Goal: Information Seeking & Learning: Learn about a topic

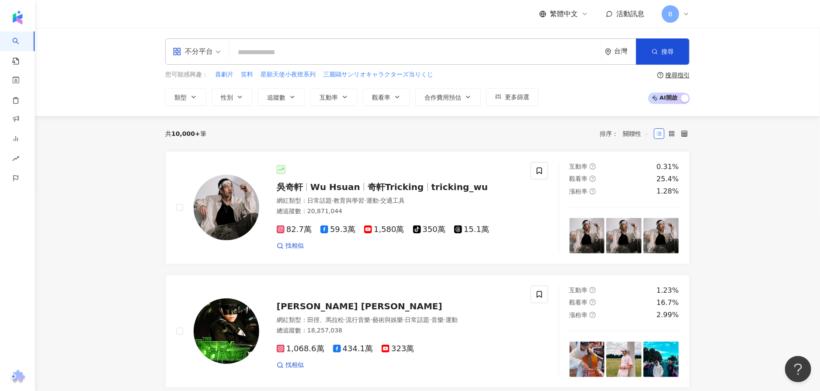
click at [393, 52] on input "search" at bounding box center [415, 52] width 365 height 17
type input "*"
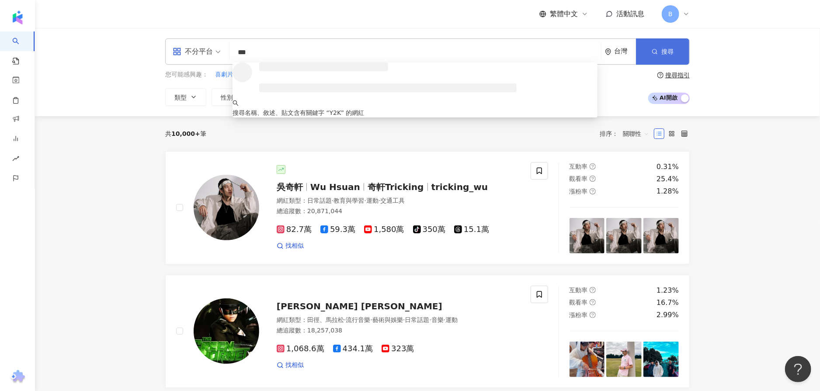
type input "***"
click at [654, 49] on circle "button" at bounding box center [655, 51] width 4 height 4
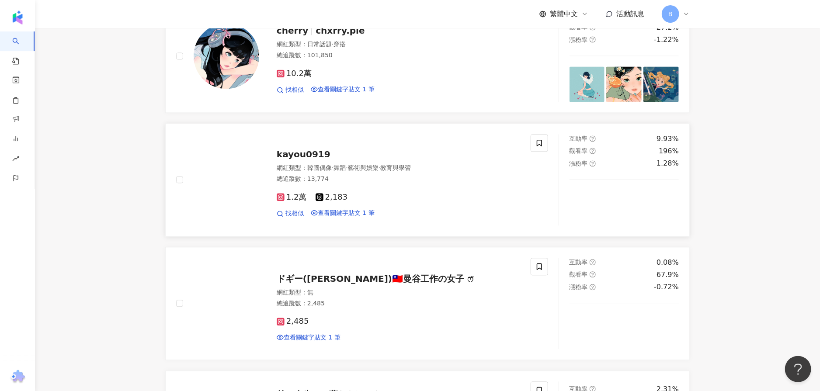
scroll to position [1137, 0]
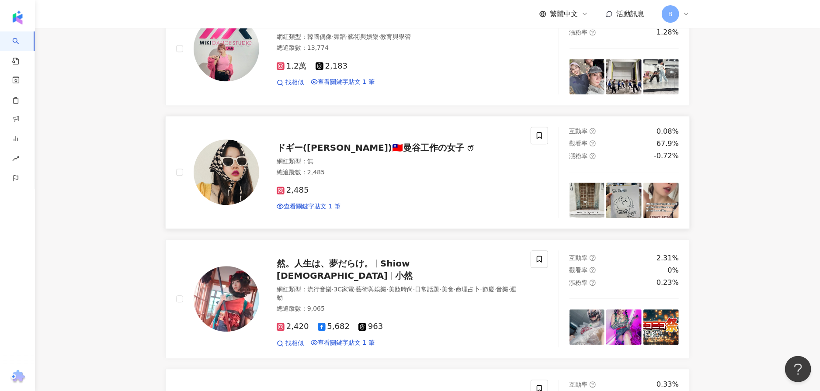
click at [327, 153] on span "ドギー(Rin ริน)🇹🇼曼谷工作の女子 ෆ̈" at bounding box center [375, 148] width 197 height 10
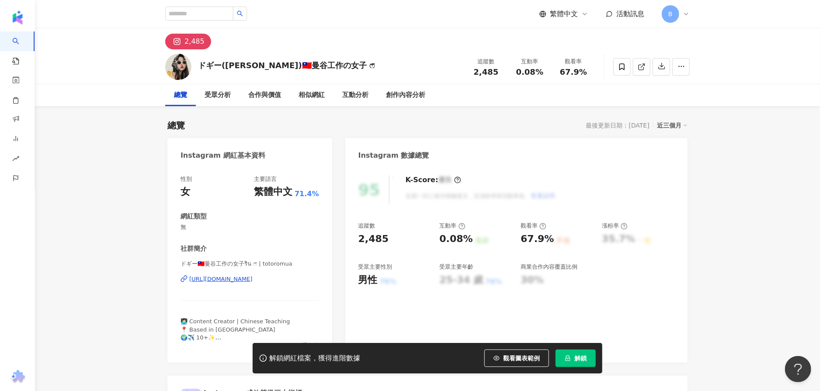
click at [223, 279] on div "https://www.instagram.com/totoromua/" at bounding box center [220, 279] width 63 height 8
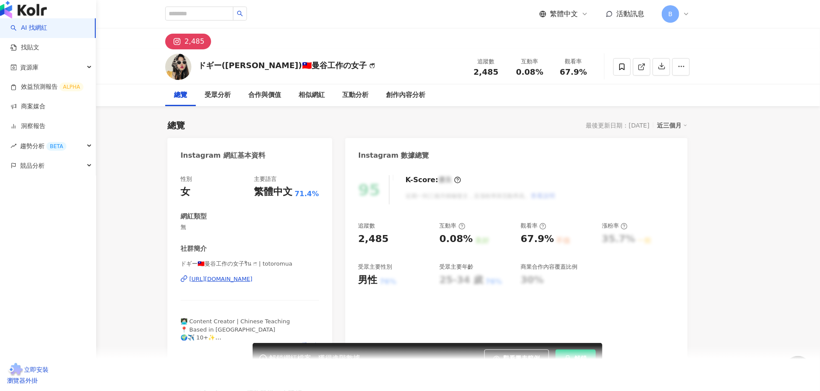
click at [38, 17] on img "button" at bounding box center [23, 9] width 47 height 17
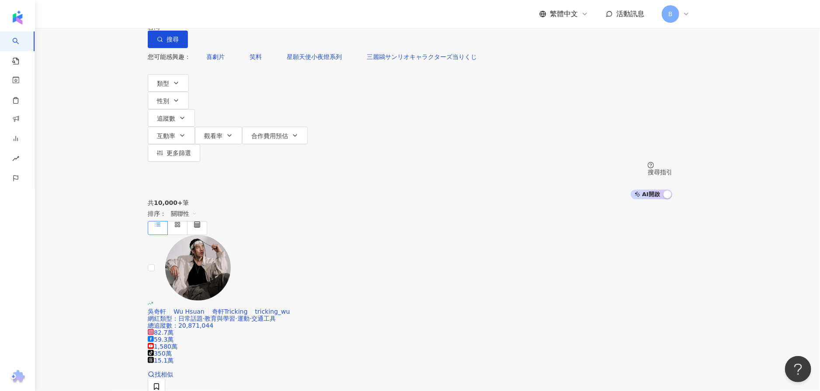
click at [253, 17] on input "search" at bounding box center [239, 8] width 71 height 17
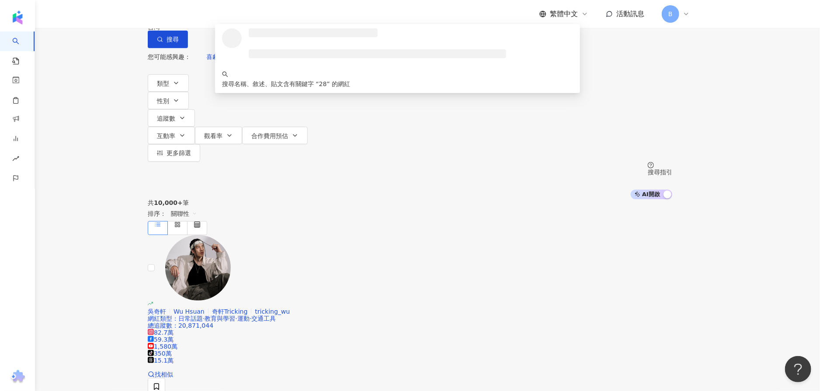
type input "*"
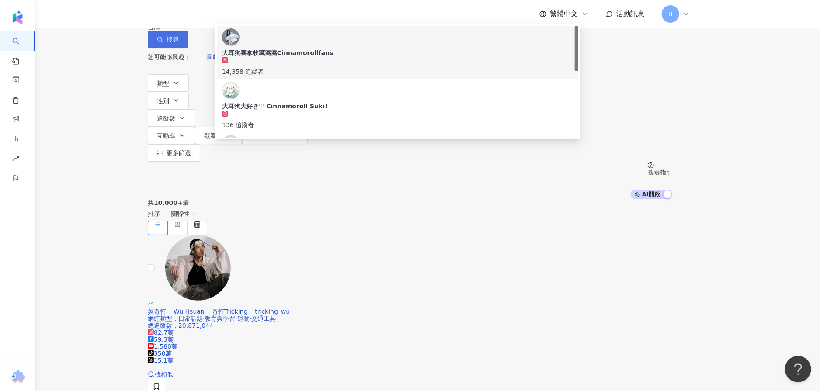
type input "***"
click at [163, 42] on icon "button" at bounding box center [160, 39] width 6 height 6
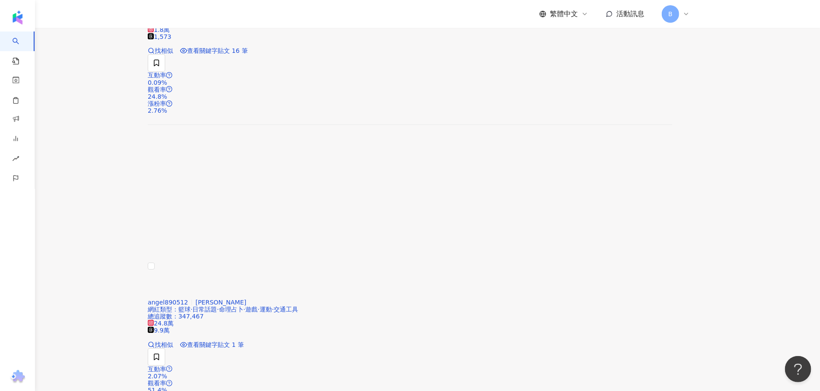
scroll to position [1747, 0]
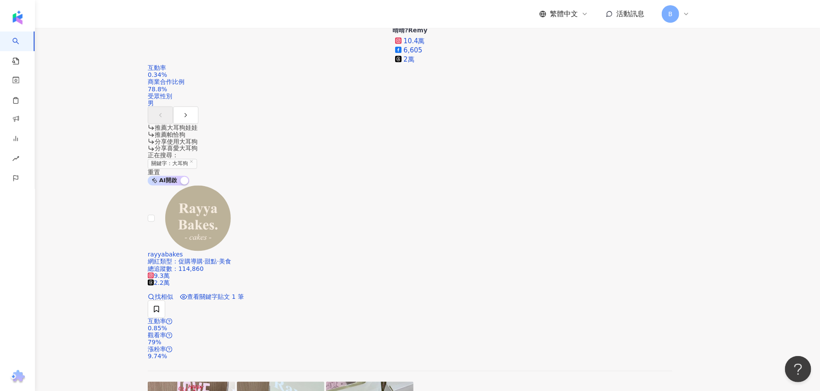
scroll to position [1756, 0]
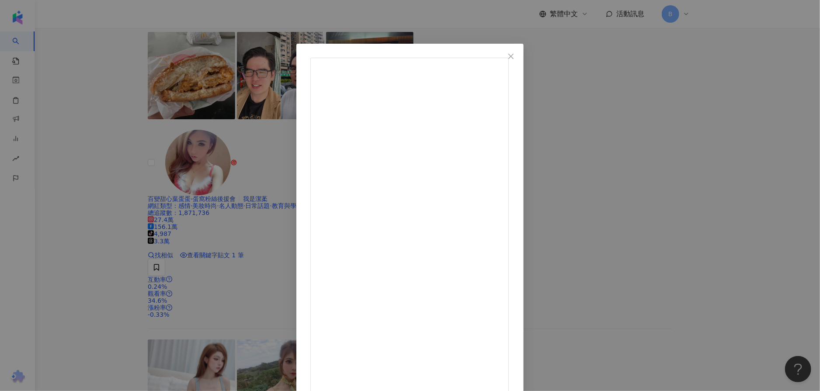
click at [53, 101] on div "天天-HAN 2023/11/24 🐶 冬天到了 立馬買了新的室內拖鞋 這隻大耳狗的耳朵會一直動 超可愛的😍😍😍 每次回到家穿上鞋子 就莫名療癒～～ 大家也會…" at bounding box center [410, 195] width 820 height 391
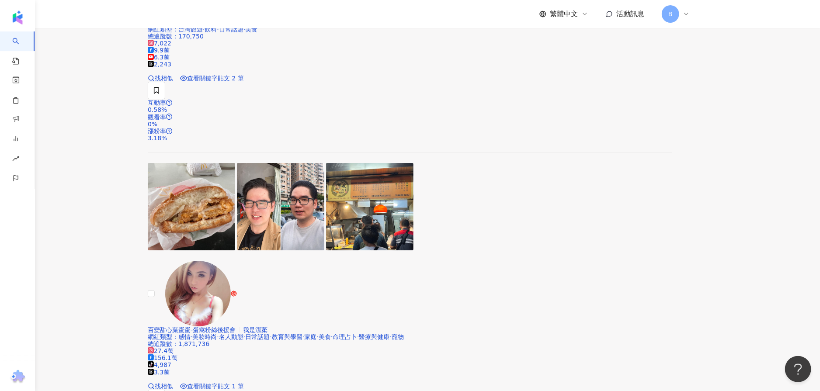
scroll to position [1843, 0]
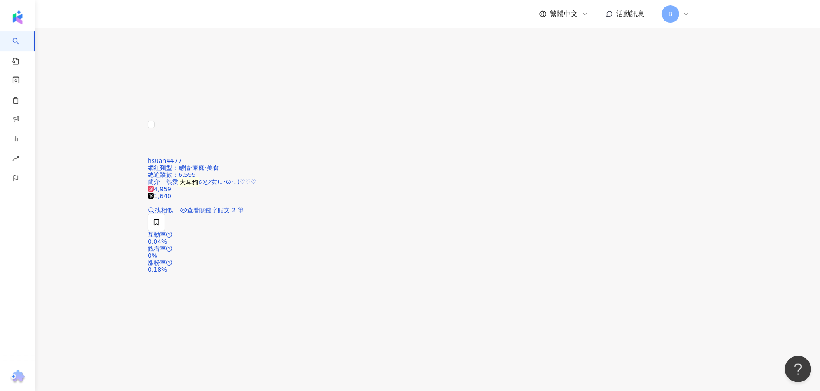
scroll to position [1958, 0]
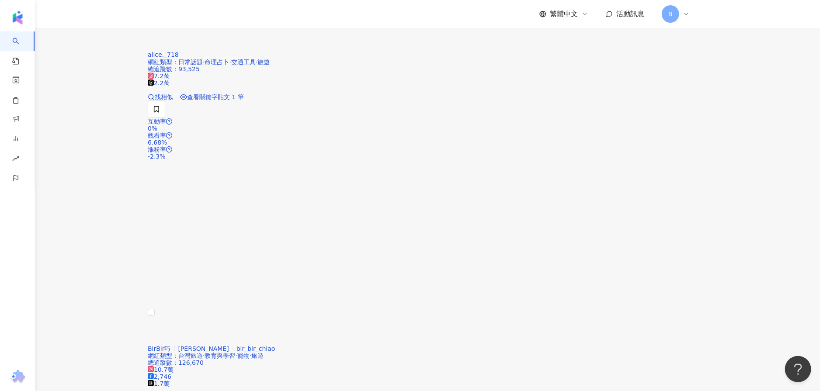
scroll to position [1853, 0]
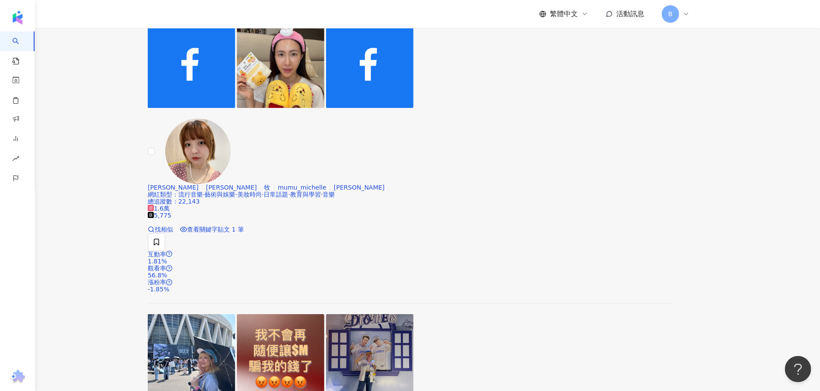
scroll to position [1750, 0]
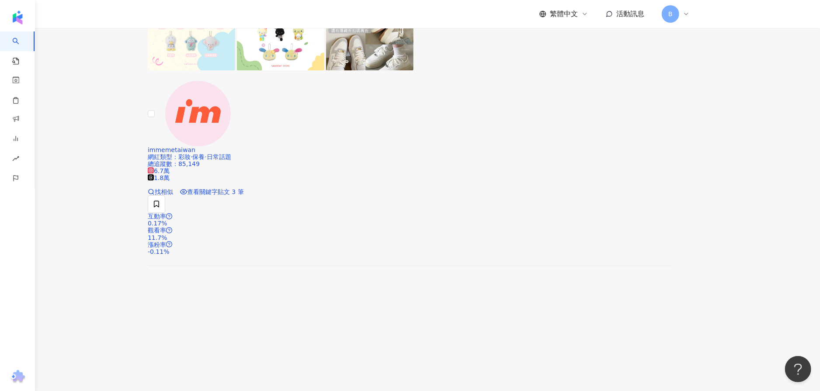
scroll to position [1766, 0]
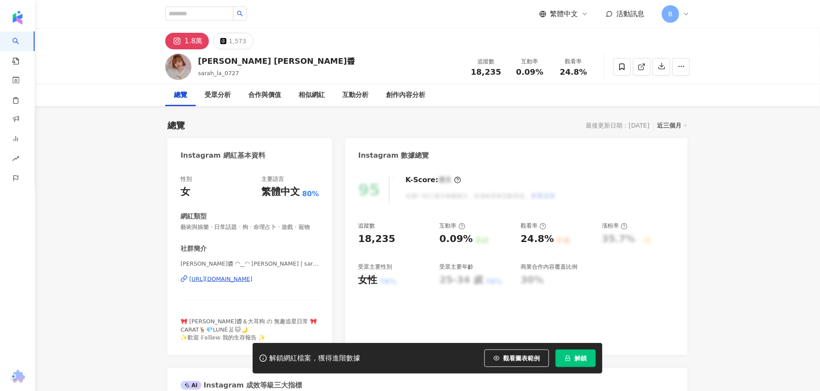
drag, startPoint x: 339, startPoint y: 160, endPoint x: 226, endPoint y: 288, distance: 170.1
click at [226, 283] on div "https://www.instagram.com/sarah_la_0727/" at bounding box center [220, 279] width 63 height 8
click at [232, 283] on div "https://www.instagram.com/sarah_la_0727/" at bounding box center [220, 279] width 63 height 8
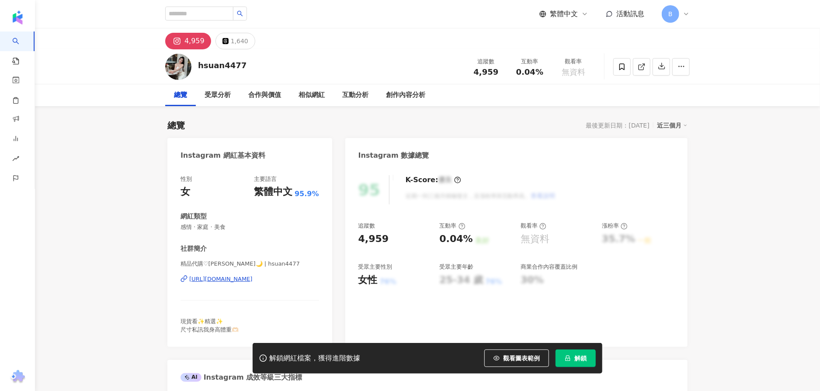
click at [226, 279] on div "https://www.instagram.com/hsuan4477/" at bounding box center [220, 279] width 63 height 8
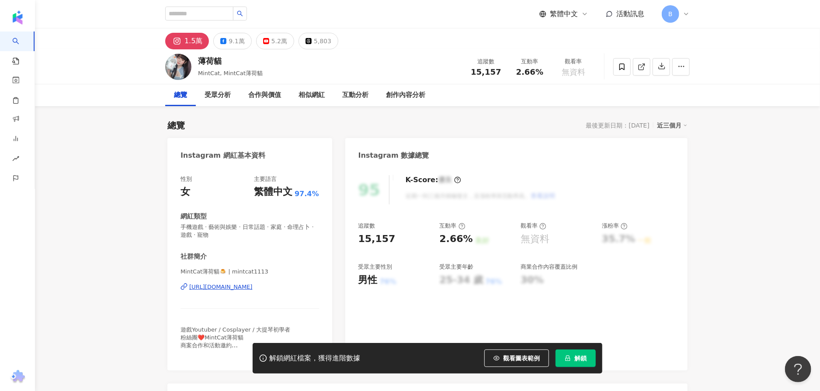
click at [238, 288] on div "[URL][DOMAIN_NAME]" at bounding box center [220, 287] width 63 height 8
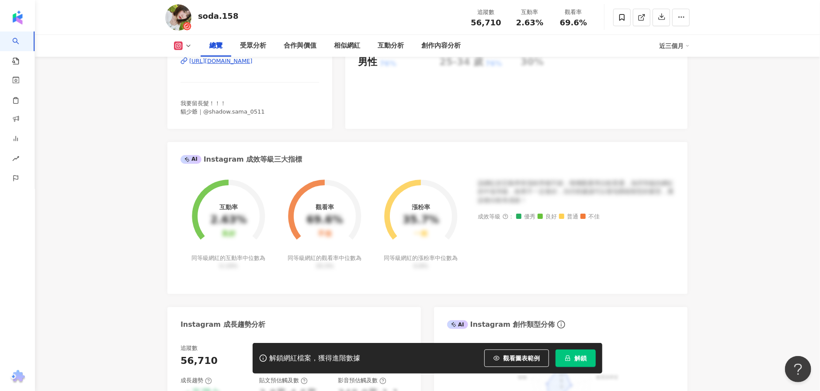
scroll to position [43, 0]
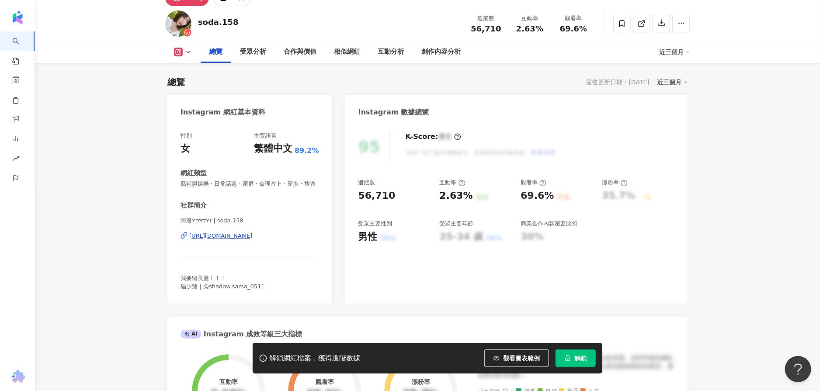
click at [253, 240] on div "[URL][DOMAIN_NAME]" at bounding box center [220, 236] width 63 height 8
